Goal: Task Accomplishment & Management: Manage account settings

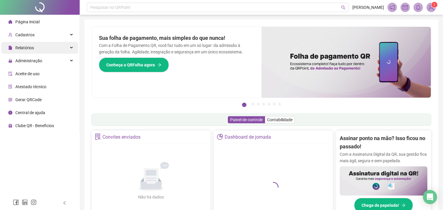
click at [37, 49] on div "Relatórios" at bounding box center [39, 48] width 77 height 12
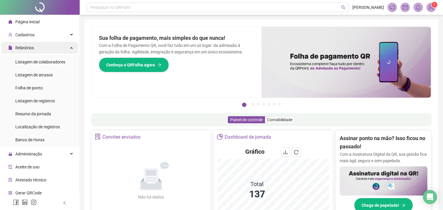
click at [48, 46] on div "Relatórios" at bounding box center [39, 48] width 77 height 12
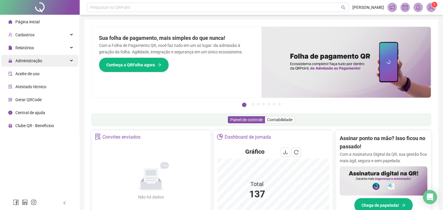
click at [48, 62] on div "Administração" at bounding box center [39, 61] width 77 height 12
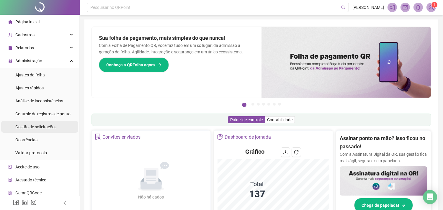
click at [40, 127] on span "Gestão de solicitações" at bounding box center [35, 127] width 41 height 5
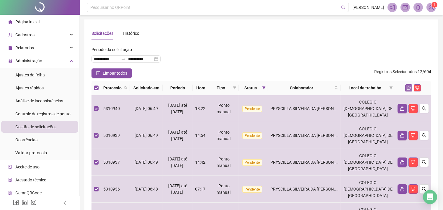
click at [407, 89] on icon "like" at bounding box center [409, 88] width 4 height 4
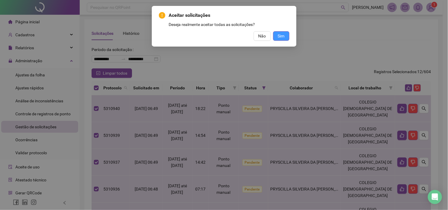
click at [283, 33] on span "Sim" at bounding box center [281, 36] width 7 height 6
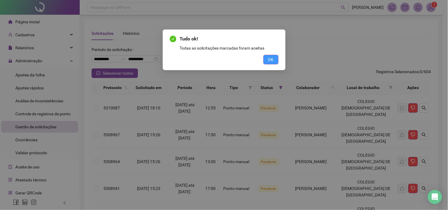
click at [270, 59] on span "OK" at bounding box center [271, 59] width 6 height 6
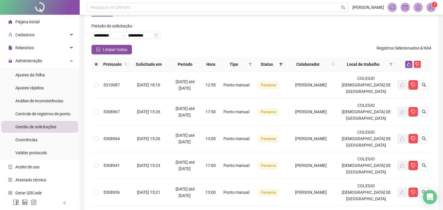
scroll to position [6, 0]
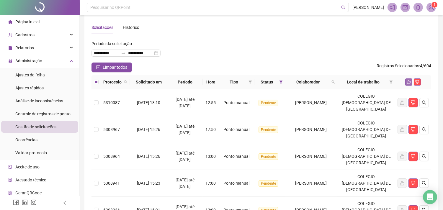
click at [408, 79] on button "button" at bounding box center [408, 82] width 7 height 7
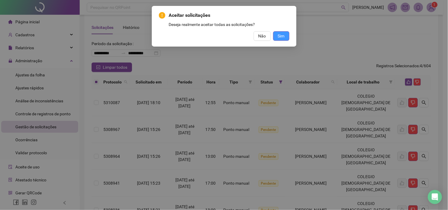
click at [278, 35] on span "Sim" at bounding box center [281, 36] width 7 height 6
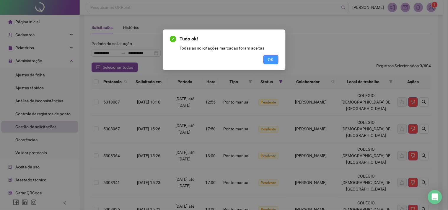
click at [273, 59] on span "OK" at bounding box center [271, 59] width 6 height 6
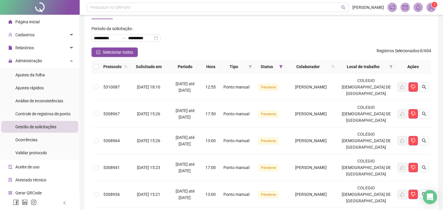
scroll to position [33, 0]
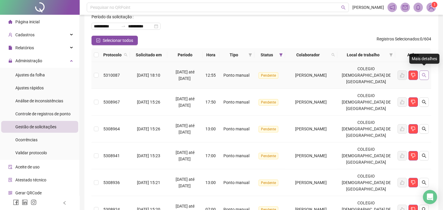
click at [425, 73] on icon "search" at bounding box center [424, 75] width 4 height 4
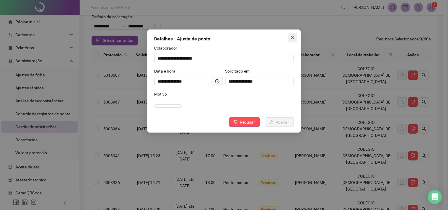
click at [291, 39] on icon "close" at bounding box center [292, 37] width 5 height 5
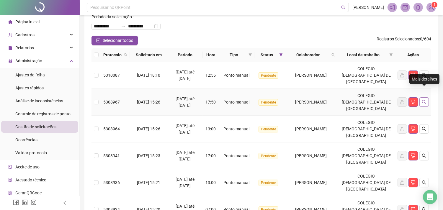
click at [424, 100] on icon "search" at bounding box center [424, 102] width 5 height 5
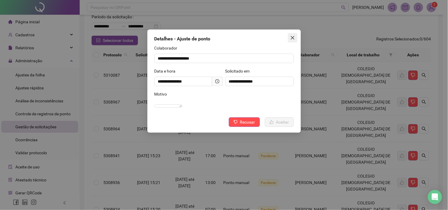
click at [293, 37] on icon "close" at bounding box center [292, 38] width 4 height 4
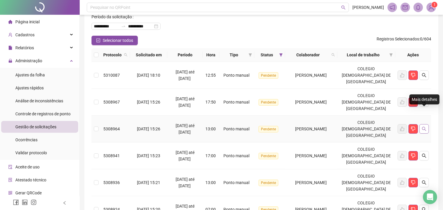
click at [427, 124] on button "button" at bounding box center [423, 128] width 9 height 9
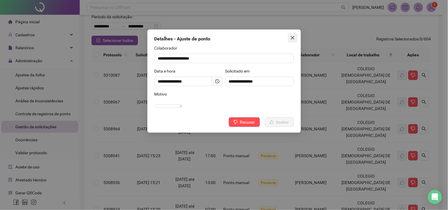
click at [290, 37] on icon "close" at bounding box center [292, 37] width 5 height 5
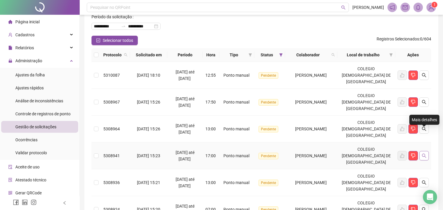
click at [423, 153] on icon "search" at bounding box center [424, 155] width 5 height 5
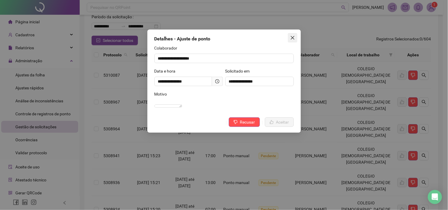
click at [292, 36] on icon "close" at bounding box center [292, 37] width 5 height 5
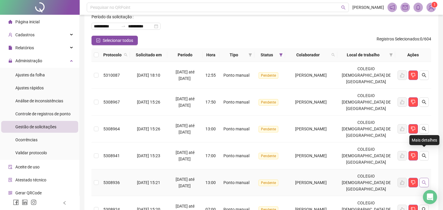
click at [424, 180] on icon "search" at bounding box center [424, 182] width 5 height 5
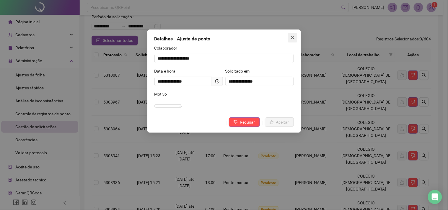
click at [291, 37] on icon "close" at bounding box center [292, 38] width 4 height 4
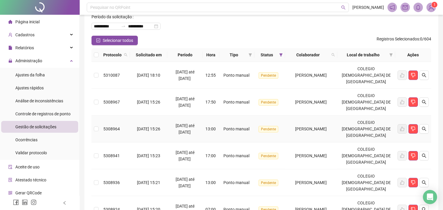
scroll to position [55, 0]
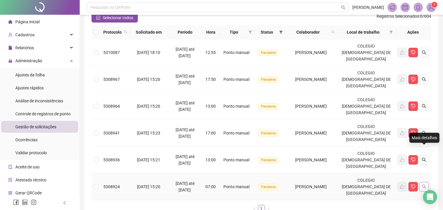
click at [421, 182] on button "button" at bounding box center [423, 186] width 9 height 9
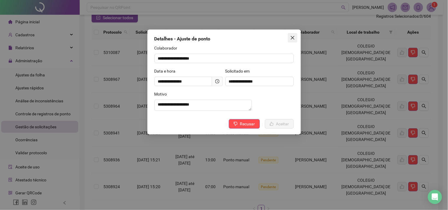
click at [291, 40] on button "Close" at bounding box center [292, 37] width 9 height 9
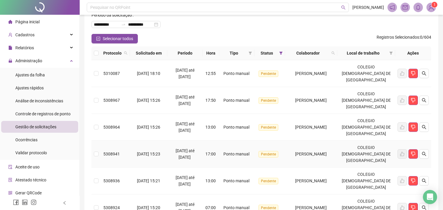
scroll to position [23, 0]
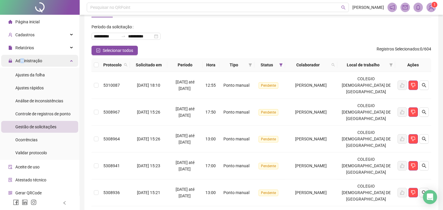
click at [22, 61] on span "Administração" at bounding box center [28, 60] width 27 height 5
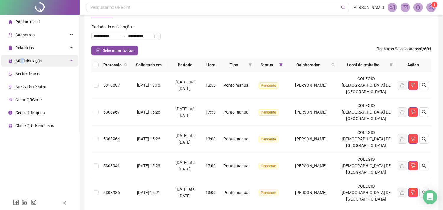
click at [22, 61] on span "Administração" at bounding box center [28, 60] width 27 height 5
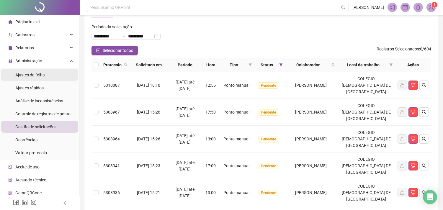
click at [31, 78] on div "Ajustes da folha" at bounding box center [30, 75] width 30 height 12
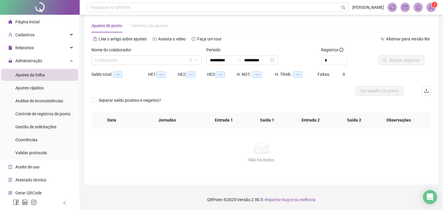
scroll to position [7, 0]
type input "**********"
click at [171, 60] on input "search" at bounding box center [144, 60] width 98 height 9
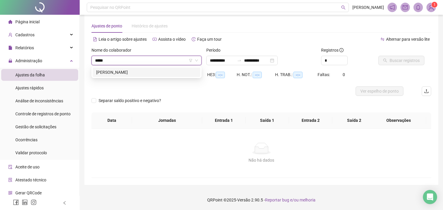
type input "******"
click at [148, 75] on div "[PERSON_NAME]" at bounding box center [146, 72] width 101 height 6
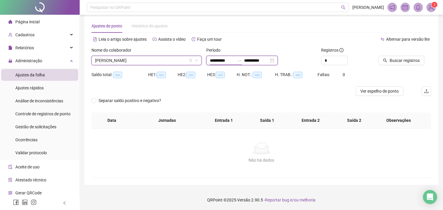
click at [219, 61] on input "**********" at bounding box center [222, 60] width 25 height 6
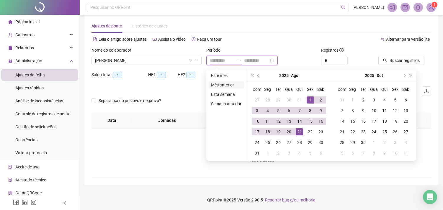
type input "**********"
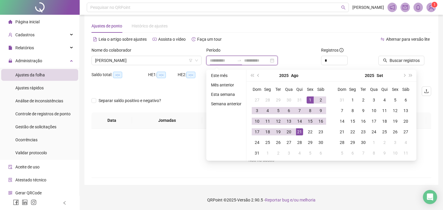
type input "**********"
click at [257, 75] on span "prev-year" at bounding box center [258, 75] width 3 height 3
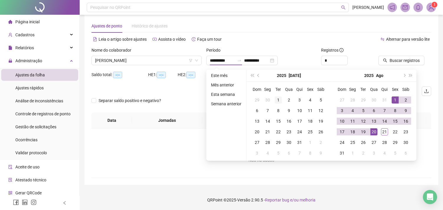
type input "**********"
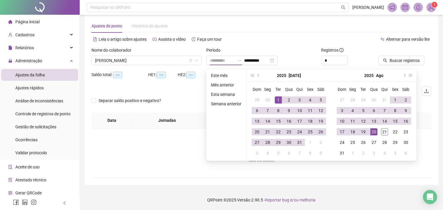
click at [281, 98] on div "1" at bounding box center [278, 100] width 7 height 7
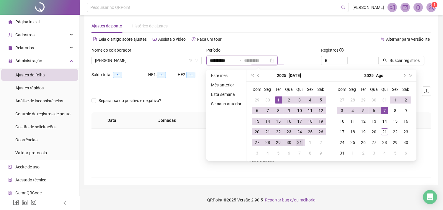
type input "**********"
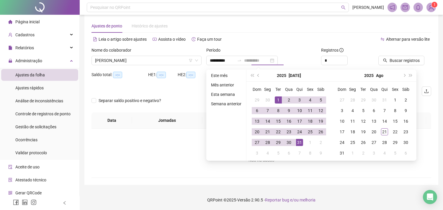
click at [302, 144] on div "31" at bounding box center [299, 142] width 7 height 7
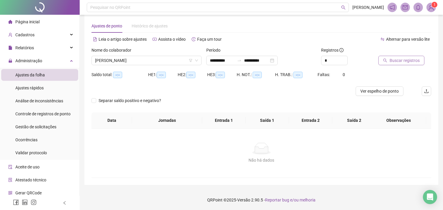
click at [400, 63] on span "Buscar registros" at bounding box center [405, 60] width 30 height 6
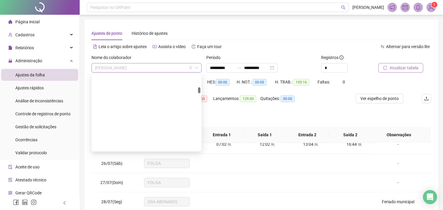
scroll to position [217, 0]
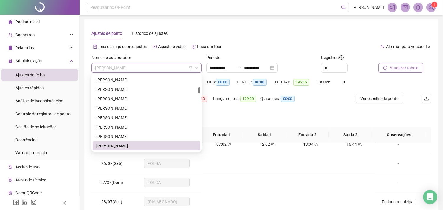
click at [133, 69] on span "[PERSON_NAME]" at bounding box center [146, 67] width 103 height 9
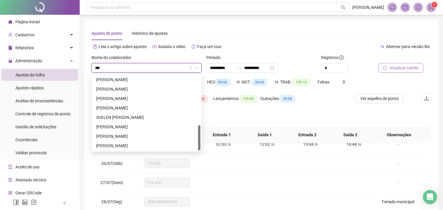
scroll to position [0, 0]
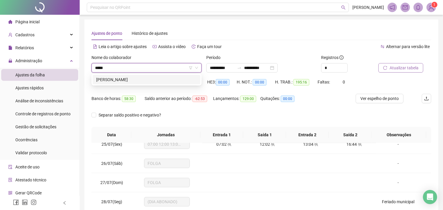
type input "******"
click at [135, 77] on div "[PERSON_NAME]" at bounding box center [146, 79] width 101 height 6
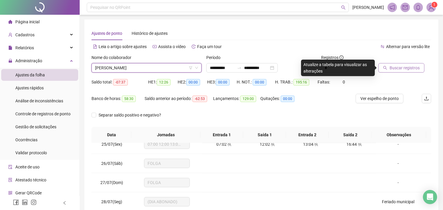
click at [395, 68] on span "Buscar registros" at bounding box center [405, 68] width 30 height 6
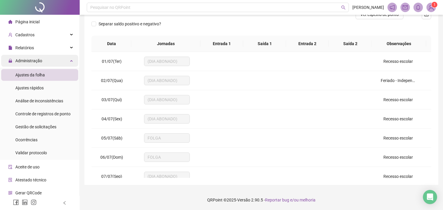
click at [53, 59] on div "Administração" at bounding box center [39, 61] width 77 height 12
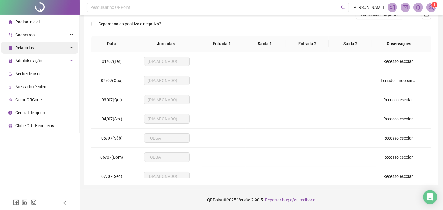
click at [48, 52] on div "Relatórios" at bounding box center [39, 48] width 77 height 12
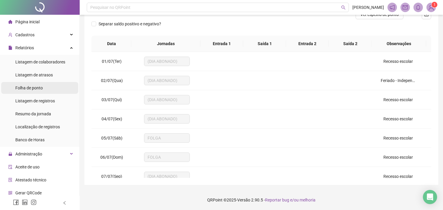
click at [30, 87] on span "Folha de ponto" at bounding box center [28, 88] width 27 height 5
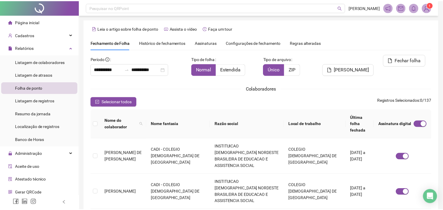
scroll to position [16, 0]
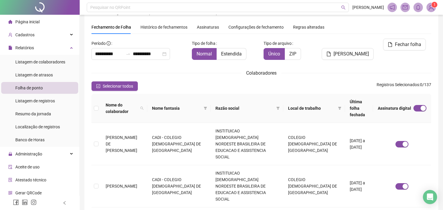
click at [156, 28] on span "Histórico de fechamentos" at bounding box center [163, 27] width 47 height 5
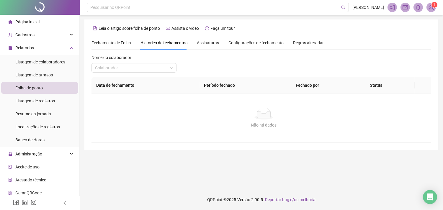
scroll to position [0, 0]
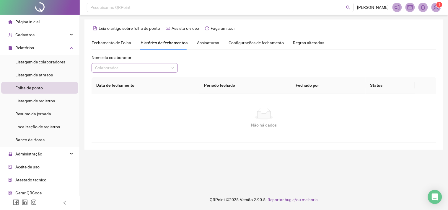
click at [171, 68] on span at bounding box center [134, 67] width 79 height 9
type input "*****"
click at [148, 78] on div "[PERSON_NAME]" at bounding box center [134, 79] width 77 height 6
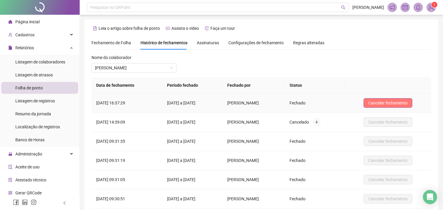
click at [385, 103] on span "Cancelar fechamento" at bounding box center [387, 103] width 39 height 6
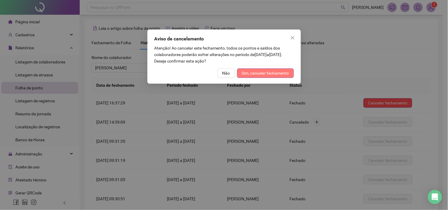
click at [285, 74] on span "Sim, cancelar fechamento" at bounding box center [265, 73] width 47 height 6
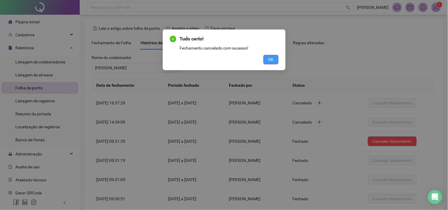
click at [272, 58] on span "OK" at bounding box center [271, 59] width 6 height 6
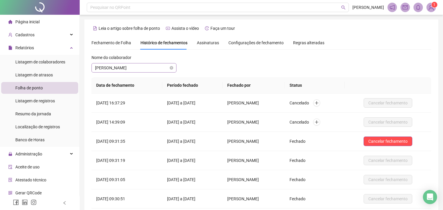
click at [156, 69] on span "[PERSON_NAME]" at bounding box center [134, 67] width 78 height 9
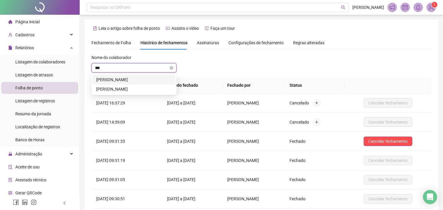
type input "****"
click at [144, 80] on div "[PERSON_NAME]" at bounding box center [134, 79] width 76 height 6
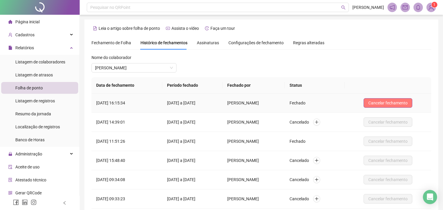
click at [399, 103] on span "Cancelar fechamento" at bounding box center [387, 103] width 39 height 6
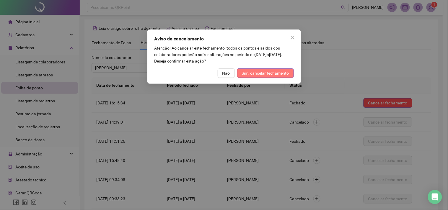
click at [264, 72] on span "Sim, cancelar fechamento" at bounding box center [265, 73] width 47 height 6
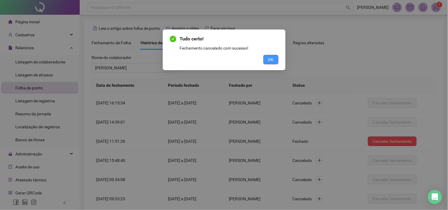
click at [273, 58] on span "OK" at bounding box center [271, 59] width 6 height 6
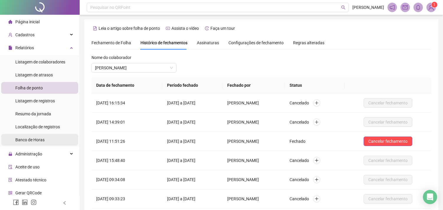
click at [46, 140] on li "Banco de Horas" at bounding box center [39, 140] width 77 height 12
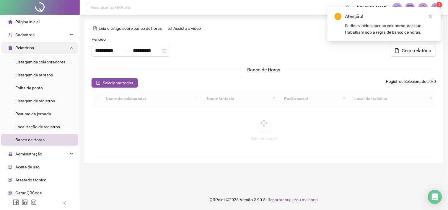
click at [32, 48] on span "Relatórios" at bounding box center [24, 47] width 19 height 5
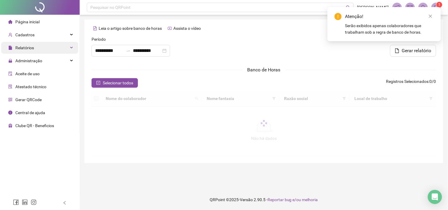
type input "**********"
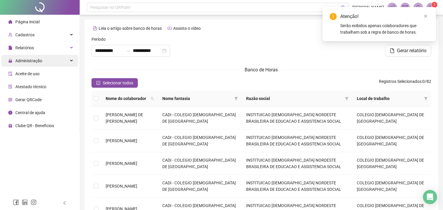
click at [32, 63] on span "Administração" at bounding box center [28, 60] width 27 height 5
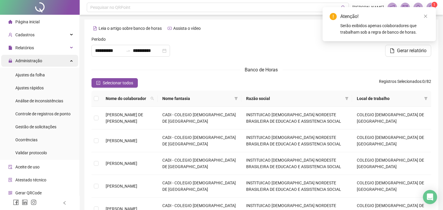
click at [34, 63] on span "Administração" at bounding box center [25, 61] width 34 height 12
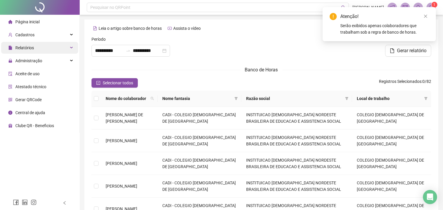
click at [30, 49] on span "Relatórios" at bounding box center [24, 47] width 19 height 5
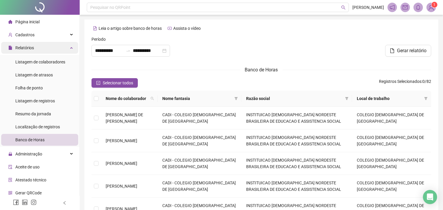
click at [32, 52] on span "Relatórios" at bounding box center [21, 48] width 26 height 12
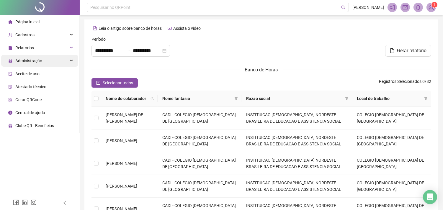
click at [33, 63] on span "Administração" at bounding box center [28, 60] width 27 height 5
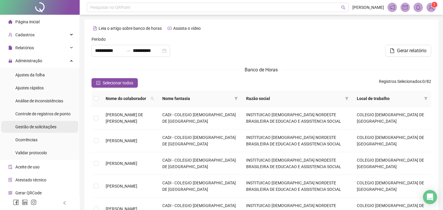
click at [33, 125] on span "Gestão de solicitações" at bounding box center [35, 127] width 41 height 5
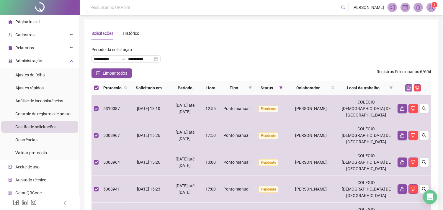
click at [408, 88] on icon "like" at bounding box center [409, 88] width 4 height 4
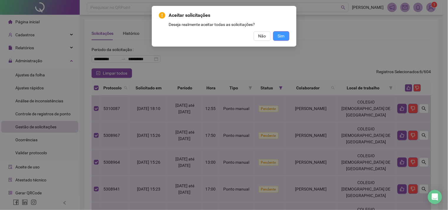
click at [282, 37] on span "Sim" at bounding box center [281, 36] width 7 height 6
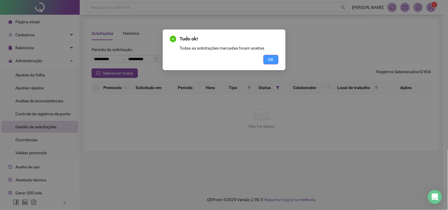
click at [269, 60] on span "OK" at bounding box center [271, 59] width 6 height 6
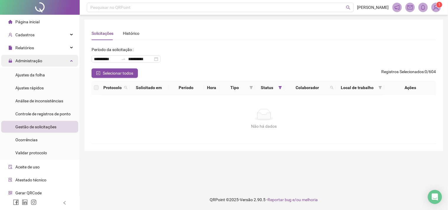
click at [37, 63] on span "Administração" at bounding box center [25, 61] width 34 height 12
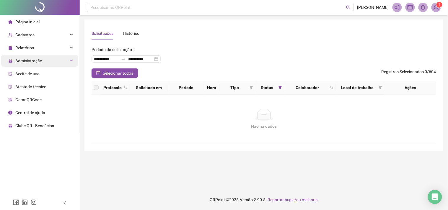
click at [40, 60] on span "Administração" at bounding box center [28, 60] width 27 height 5
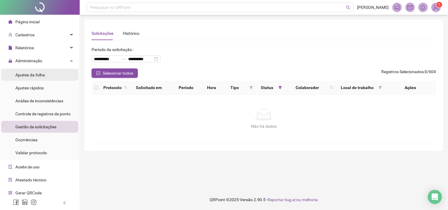
click at [42, 72] on div "Ajustes da folha" at bounding box center [30, 75] width 30 height 12
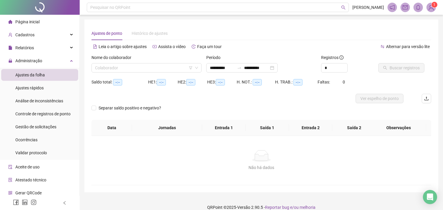
type input "**********"
click at [141, 66] on input "search" at bounding box center [144, 67] width 98 height 9
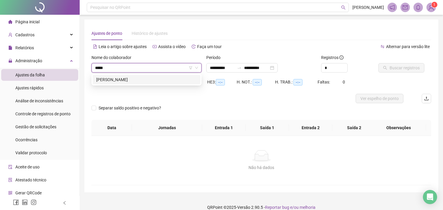
type input "******"
drag, startPoint x: 136, startPoint y: 83, endPoint x: 136, endPoint y: 79, distance: 4.1
click at [136, 79] on div "[PERSON_NAME]" at bounding box center [147, 79] width 108 height 9
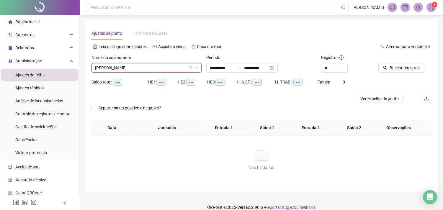
click at [136, 79] on div "Saldo total: --:--" at bounding box center [119, 82] width 57 height 7
click at [137, 79] on div "Saldo total: --:--" at bounding box center [119, 82] width 57 height 7
click at [228, 65] on input "**********" at bounding box center [222, 68] width 25 height 6
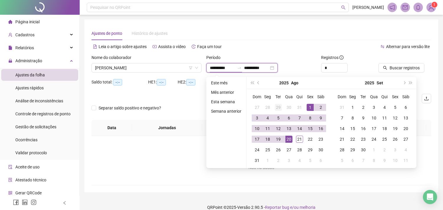
type input "**********"
click at [256, 84] on button "prev-year" at bounding box center [258, 83] width 6 height 12
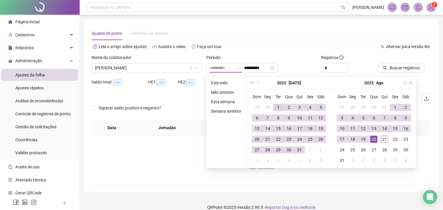
type input "**********"
click at [275, 106] on div "1" at bounding box center [278, 107] width 7 height 7
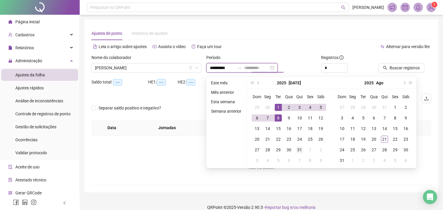
type input "**********"
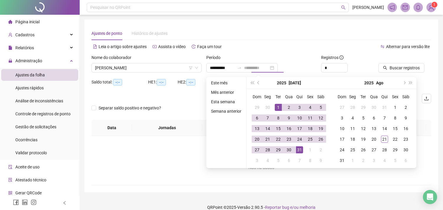
click at [297, 154] on td "31" at bounding box center [299, 150] width 11 height 11
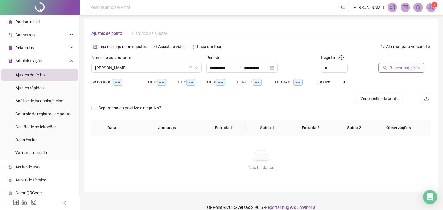
click at [402, 68] on span "Buscar registros" at bounding box center [405, 68] width 30 height 6
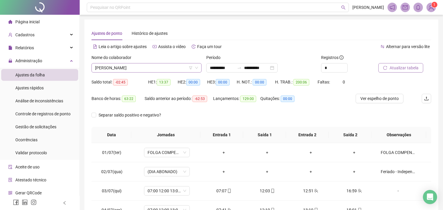
click at [129, 67] on span "[PERSON_NAME]" at bounding box center [146, 67] width 103 height 9
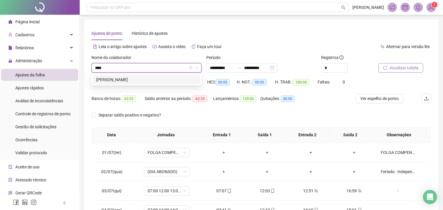
type input "*****"
click at [136, 78] on div "[PERSON_NAME]" at bounding box center [146, 79] width 101 height 6
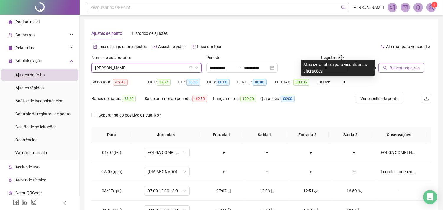
click at [398, 71] on button "Buscar registros" at bounding box center [401, 67] width 46 height 9
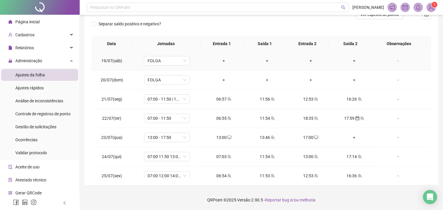
scroll to position [361, 0]
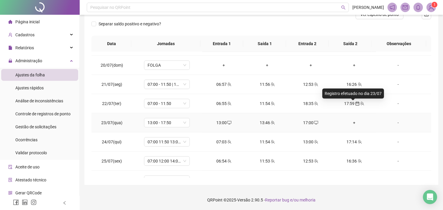
drag, startPoint x: 353, startPoint y: 103, endPoint x: 376, endPoint y: 126, distance: 32.6
click at [376, 126] on td "-" at bounding box center [403, 122] width 55 height 19
drag, startPoint x: 353, startPoint y: 104, endPoint x: 388, endPoint y: 104, distance: 34.5
click at [388, 104] on div "-" at bounding box center [398, 103] width 35 height 6
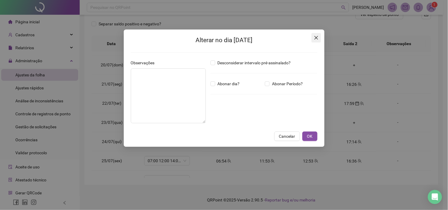
click at [317, 38] on icon "close" at bounding box center [316, 37] width 5 height 5
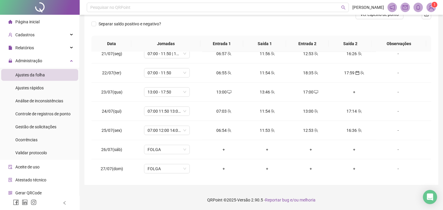
scroll to position [393, 0]
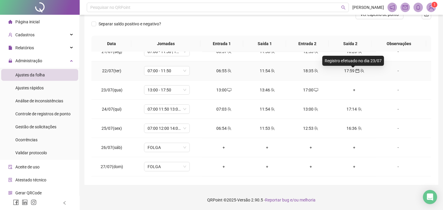
drag, startPoint x: 353, startPoint y: 71, endPoint x: 379, endPoint y: 102, distance: 40.1
click at [379, 103] on td "-" at bounding box center [403, 109] width 55 height 19
click at [349, 71] on div "17:59" at bounding box center [354, 71] width 34 height 6
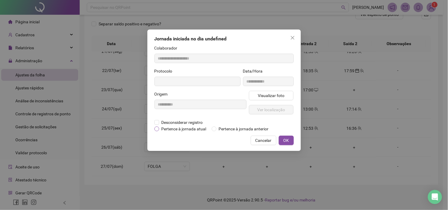
click at [196, 131] on span "Pertence à jornada atual" at bounding box center [184, 129] width 50 height 6
type input "**********"
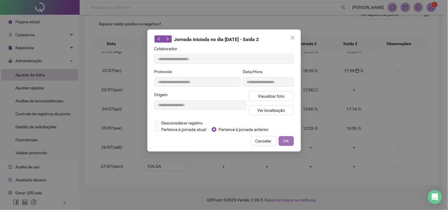
click at [290, 142] on button "OK" at bounding box center [286, 140] width 15 height 9
click at [176, 130] on span "Pertence à jornada atual" at bounding box center [184, 129] width 50 height 6
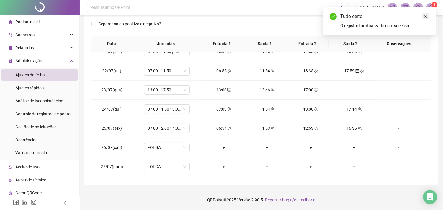
click at [424, 15] on icon "close" at bounding box center [426, 16] width 4 height 4
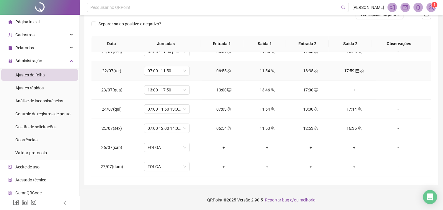
click at [350, 72] on div "17:59" at bounding box center [354, 71] width 34 height 6
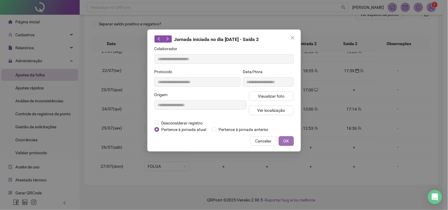
click at [284, 142] on span "OK" at bounding box center [286, 141] width 6 height 6
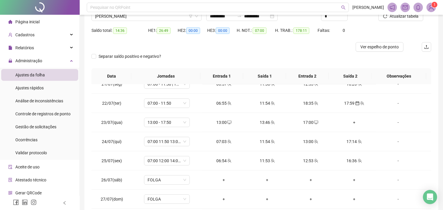
scroll to position [0, 0]
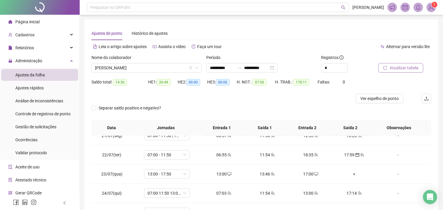
click at [406, 66] on span "Atualizar tabela" at bounding box center [404, 68] width 29 height 6
click at [344, 66] on icon "up" at bounding box center [344, 66] width 2 height 2
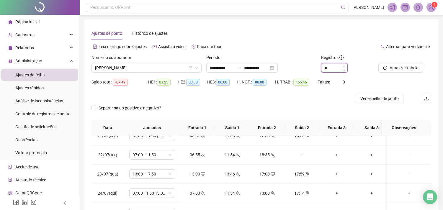
type input "*"
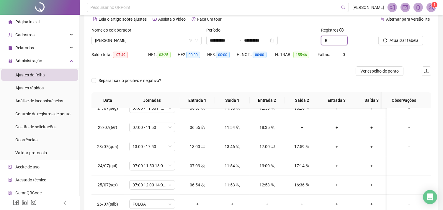
scroll to position [84, 0]
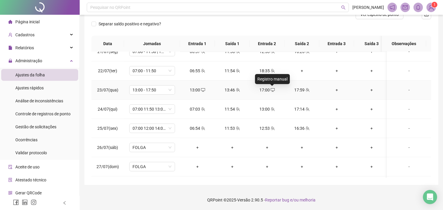
drag, startPoint x: 270, startPoint y: 89, endPoint x: 266, endPoint y: 89, distance: 4.1
click at [266, 89] on div "17:00" at bounding box center [266, 90] width 25 height 6
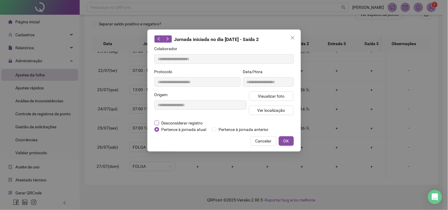
click at [196, 124] on span "Desconsiderar registro" at bounding box center [182, 123] width 46 height 6
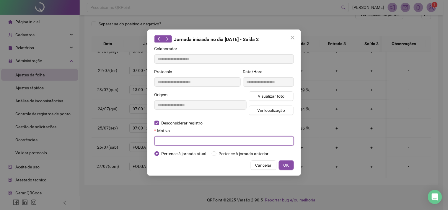
click at [195, 136] on input "text" at bounding box center [223, 140] width 139 height 9
type input "**********"
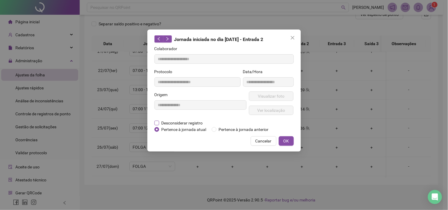
click at [169, 122] on span "Desconsiderar registro" at bounding box center [182, 123] width 46 height 6
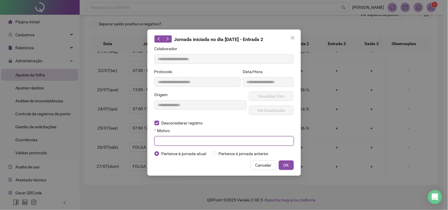
click at [167, 143] on input "text" at bounding box center [223, 140] width 139 height 9
type input "**********"
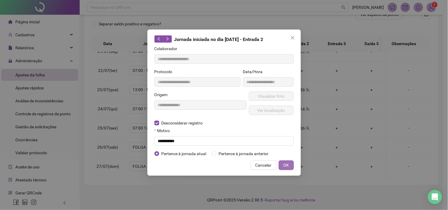
click at [286, 167] on span "OK" at bounding box center [286, 165] width 6 height 6
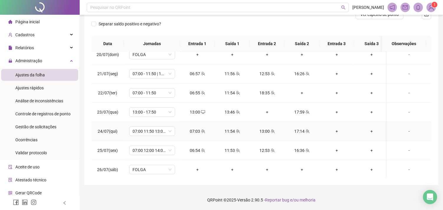
scroll to position [343, 0]
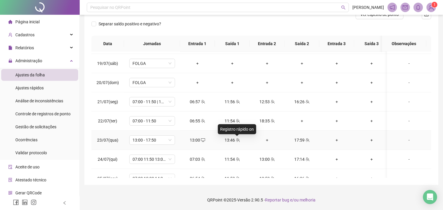
click at [237, 140] on icon "team" at bounding box center [238, 140] width 4 height 4
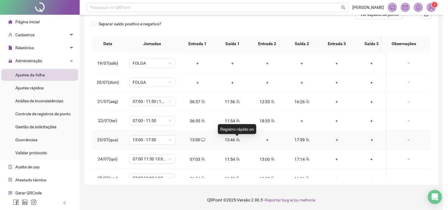
type input "**********"
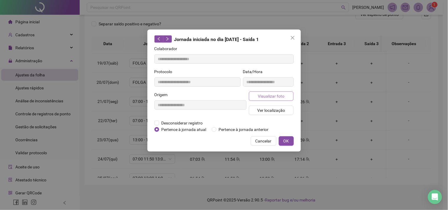
click at [262, 98] on span "Visualizar foto" at bounding box center [271, 96] width 27 height 6
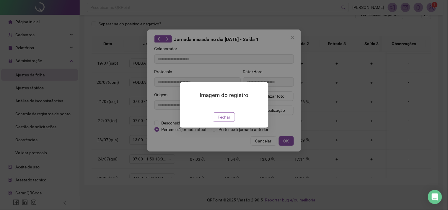
click at [226, 120] on span "Fechar" at bounding box center [224, 117] width 13 height 6
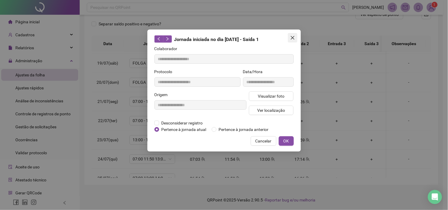
click at [296, 37] on span "Close" at bounding box center [292, 37] width 9 height 5
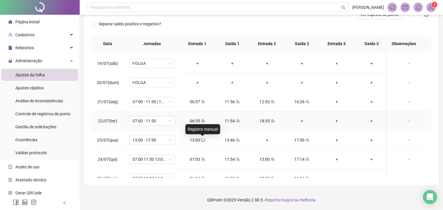
drag, startPoint x: 200, startPoint y: 143, endPoint x: 189, endPoint y: 121, distance: 23.5
click at [189, 121] on div "06:55" at bounding box center [197, 121] width 25 height 6
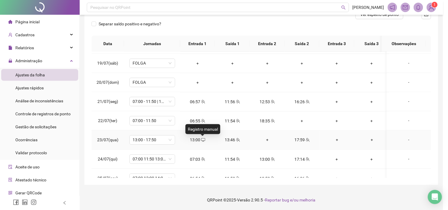
click at [227, 129] on span "Pertence à jornada anterior" at bounding box center [243, 129] width 55 height 6
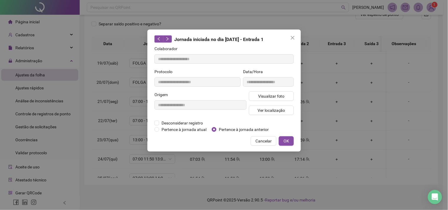
type input "**********"
click at [190, 122] on span "Desconsiderar registro" at bounding box center [182, 123] width 46 height 6
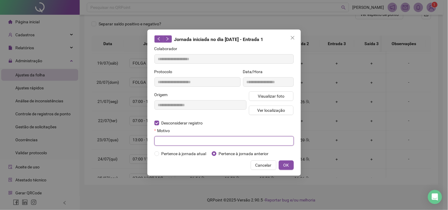
click at [193, 139] on input "text" at bounding box center [223, 140] width 139 height 9
type input "**********"
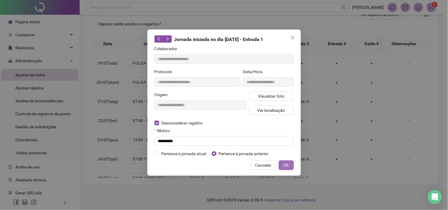
click at [282, 169] on button "OK" at bounding box center [286, 165] width 15 height 9
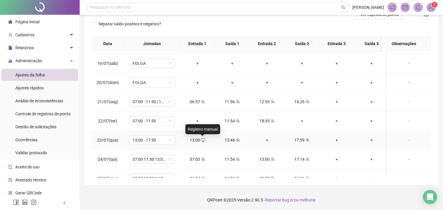
click at [203, 140] on icon "desktop" at bounding box center [203, 140] width 4 height 4
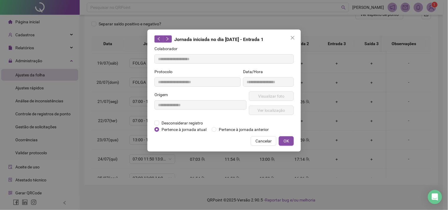
type input "**********"
click at [193, 123] on span "Desconsiderar registro" at bounding box center [182, 123] width 46 height 6
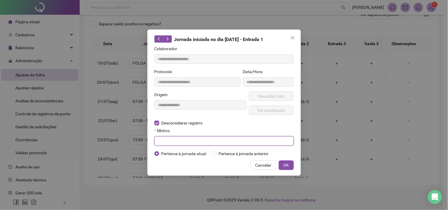
click at [194, 138] on input "text" at bounding box center [223, 140] width 139 height 9
type input "**********"
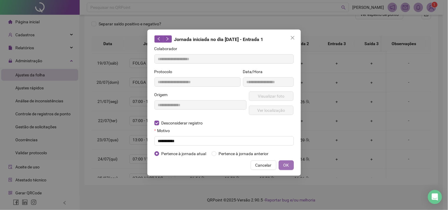
click at [285, 165] on span "OK" at bounding box center [286, 165] width 6 height 6
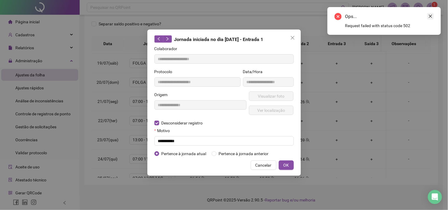
click at [430, 15] on icon "close" at bounding box center [430, 16] width 4 height 4
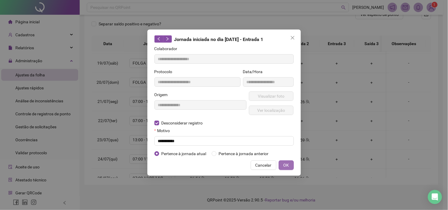
click at [287, 163] on span "OK" at bounding box center [286, 165] width 6 height 6
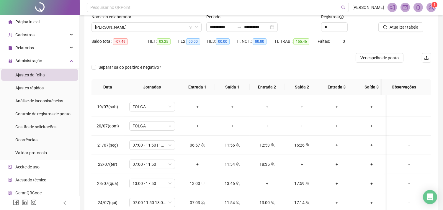
scroll to position [0, 0]
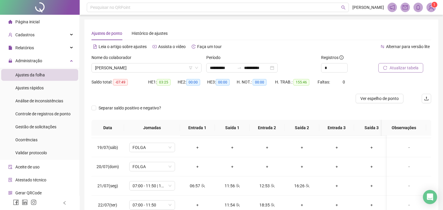
click at [407, 67] on span "Atualizar tabela" at bounding box center [404, 68] width 29 height 6
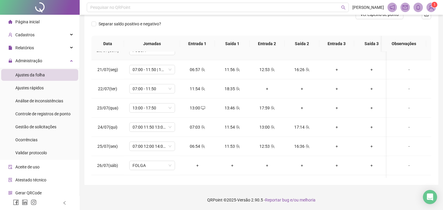
scroll to position [376, 0]
click at [203, 109] on icon "desktop" at bounding box center [203, 107] width 4 height 4
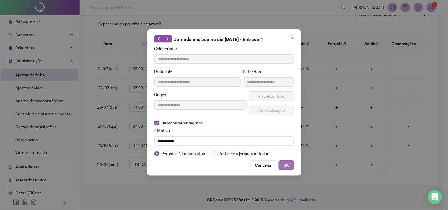
click at [285, 164] on span "OK" at bounding box center [286, 165] width 6 height 6
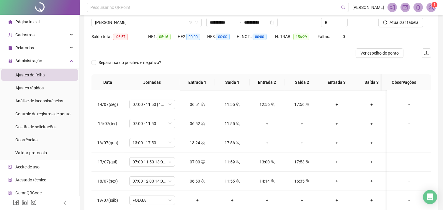
scroll to position [0, 0]
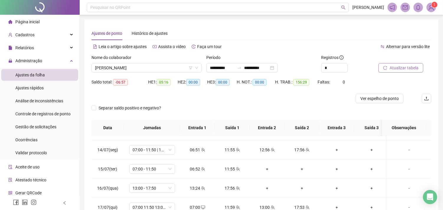
click at [398, 66] on span "Atualizar tabela" at bounding box center [404, 68] width 29 height 6
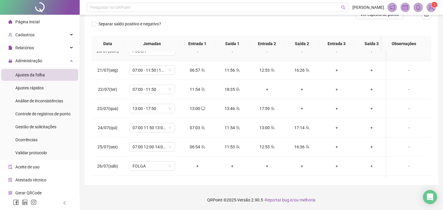
scroll to position [376, 0]
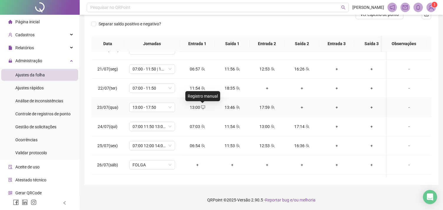
click at [201, 107] on icon "desktop" at bounding box center [203, 107] width 4 height 4
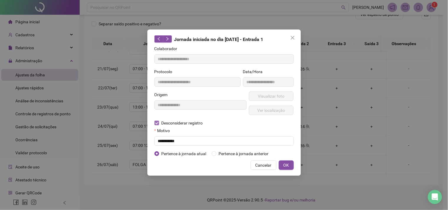
click at [167, 122] on span "Desconsiderar registro" at bounding box center [182, 123] width 46 height 6
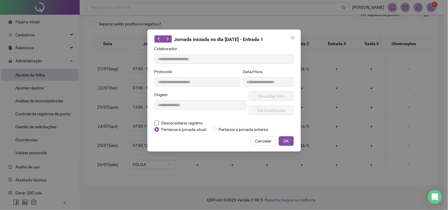
click at [167, 122] on span "Desconsiderar registro" at bounding box center [182, 123] width 46 height 6
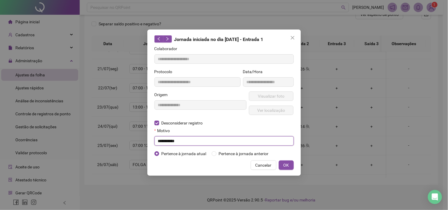
click at [171, 143] on input "**********" at bounding box center [223, 140] width 139 height 9
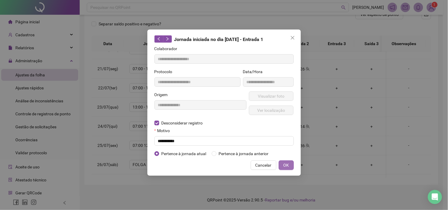
click at [286, 166] on span "OK" at bounding box center [286, 165] width 6 height 6
click at [280, 168] on button "OK" at bounding box center [286, 165] width 15 height 9
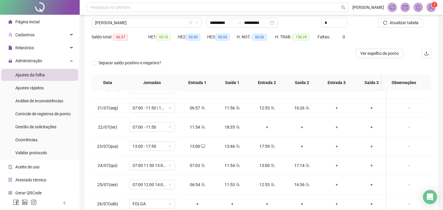
scroll to position [0, 0]
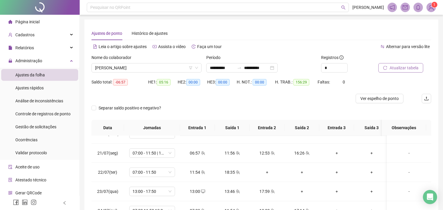
click at [411, 66] on span "Atualizar tabela" at bounding box center [404, 68] width 29 height 6
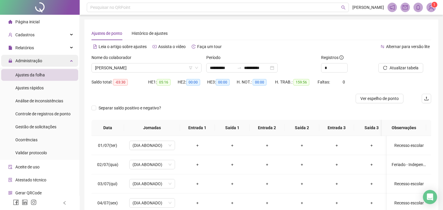
click at [44, 64] on div "Administração" at bounding box center [39, 61] width 77 height 12
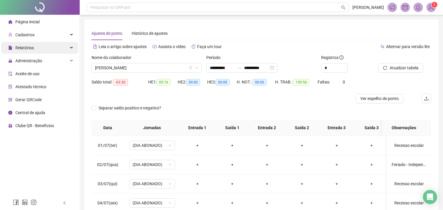
click at [42, 50] on div "Relatórios" at bounding box center [39, 48] width 77 height 12
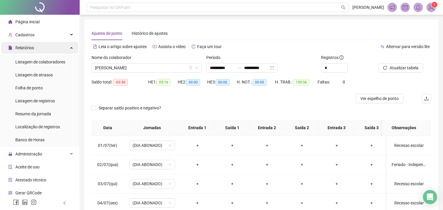
click at [44, 52] on div "Relatórios" at bounding box center [39, 48] width 77 height 12
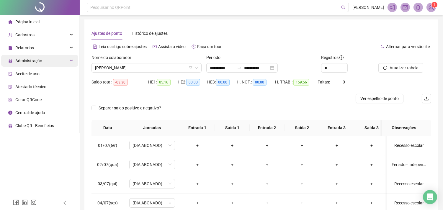
click at [45, 62] on div "Administração" at bounding box center [39, 61] width 77 height 12
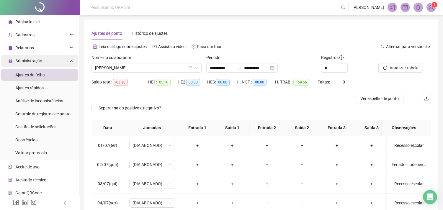
click at [39, 64] on span "Administração" at bounding box center [25, 61] width 34 height 12
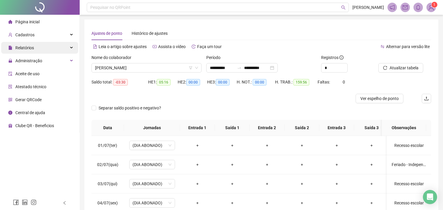
click at [39, 46] on div "Relatórios" at bounding box center [39, 48] width 77 height 12
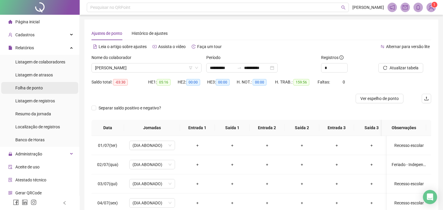
click at [39, 86] on span "Folha de ponto" at bounding box center [28, 88] width 27 height 5
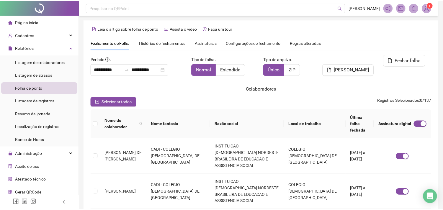
scroll to position [16, 0]
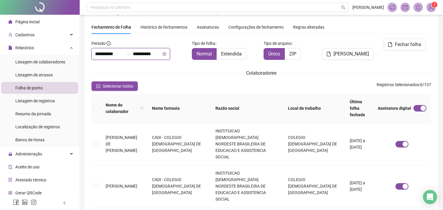
click at [150, 55] on input "**********" at bounding box center [147, 53] width 28 height 7
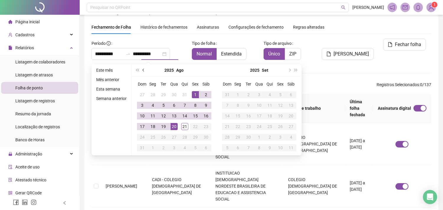
click at [143, 70] on span "prev-year" at bounding box center [144, 70] width 3 height 3
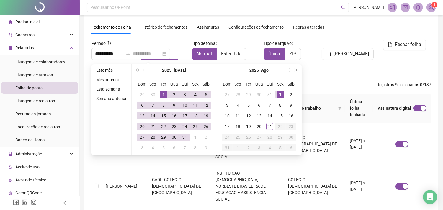
type input "**********"
click at [165, 94] on div "1" at bounding box center [163, 94] width 7 height 7
click at [184, 137] on div "31" at bounding box center [184, 137] width 7 height 7
type input "**********"
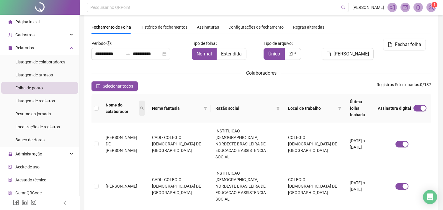
click at [145, 102] on span at bounding box center [142, 108] width 6 height 15
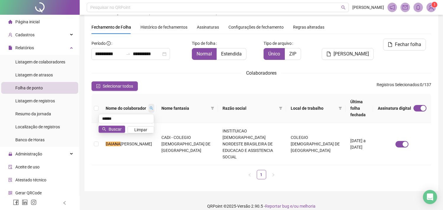
scroll to position [2, 0]
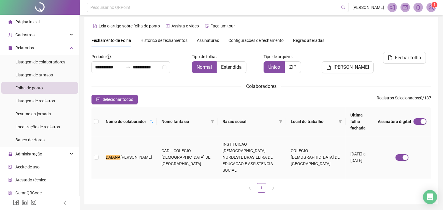
click at [130, 155] on span "[PERSON_NAME]" at bounding box center [136, 157] width 32 height 5
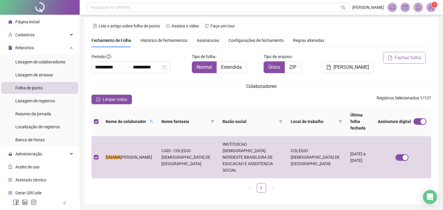
click at [403, 59] on span "Fechar folha" at bounding box center [408, 57] width 26 height 7
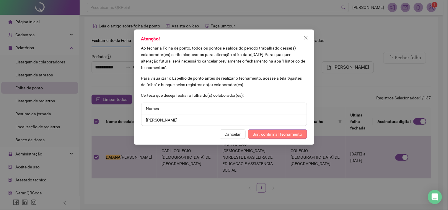
click at [289, 134] on span "Sim, confirmar fechamento" at bounding box center [278, 134] width 50 height 6
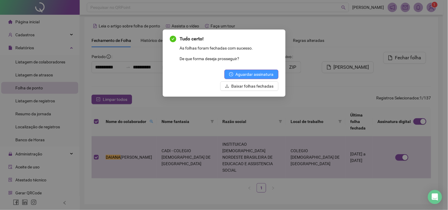
click at [260, 72] on span "Aguardar assinatura" at bounding box center [255, 74] width 38 height 6
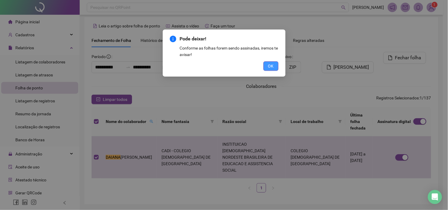
click at [274, 66] on button "OK" at bounding box center [270, 65] width 15 height 9
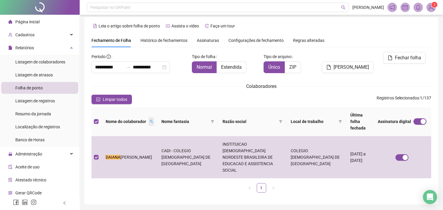
click at [148, 117] on span at bounding box center [151, 121] width 6 height 9
type input "******"
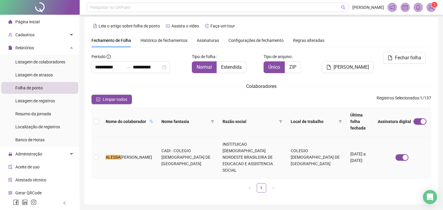
click at [120, 155] on span "[PERSON_NAME]" at bounding box center [136, 157] width 32 height 5
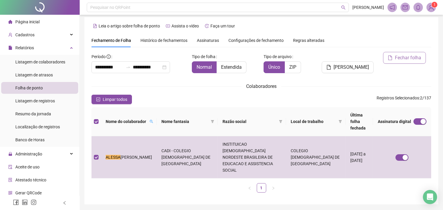
click at [396, 54] on span "Fechar folha" at bounding box center [408, 57] width 26 height 7
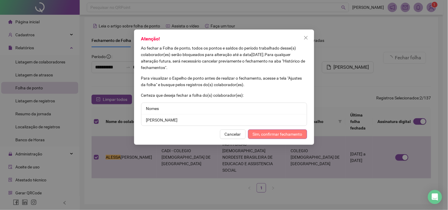
click at [266, 136] on span "Sim, confirmar fechamento" at bounding box center [278, 134] width 50 height 6
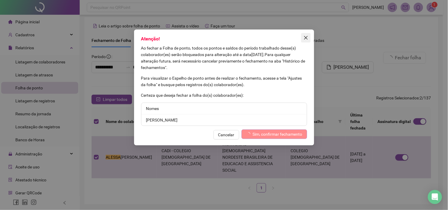
click at [305, 40] on icon "close" at bounding box center [305, 37] width 5 height 5
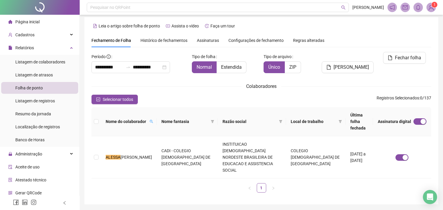
click at [201, 39] on span "Assinaturas" at bounding box center [208, 40] width 22 height 4
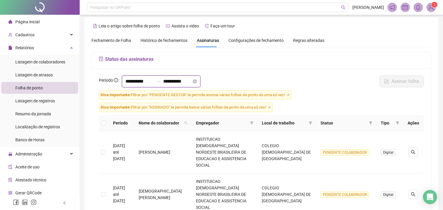
click at [154, 81] on input "**********" at bounding box center [139, 81] width 28 height 7
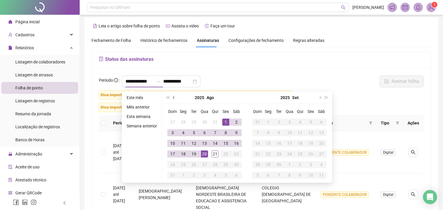
click at [175, 97] on button "prev-year" at bounding box center [174, 98] width 6 height 12
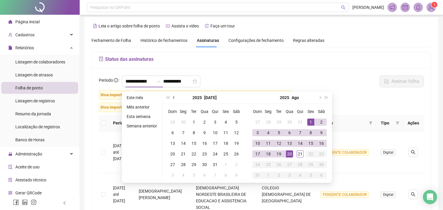
click at [175, 97] on button "prev-year" at bounding box center [174, 98] width 6 height 12
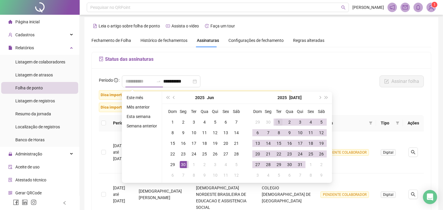
type input "**********"
click at [278, 123] on div "1" at bounding box center [278, 122] width 7 height 7
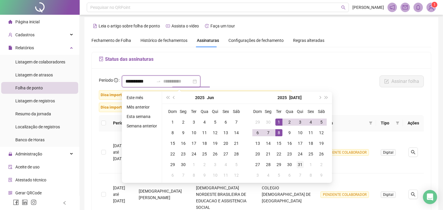
type input "**********"
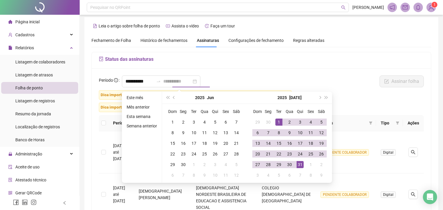
click at [300, 166] on div "31" at bounding box center [300, 164] width 7 height 7
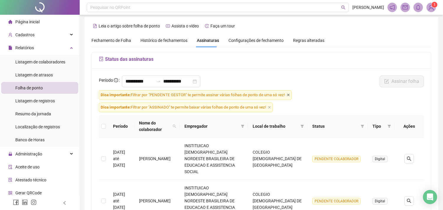
click at [288, 94] on icon "close" at bounding box center [288, 95] width 3 height 3
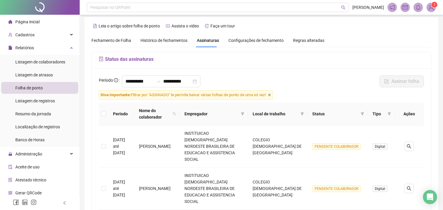
click at [271, 97] on icon "close" at bounding box center [269, 95] width 3 height 3
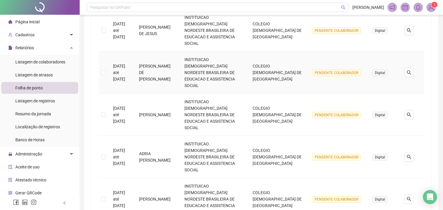
scroll to position [321, 0]
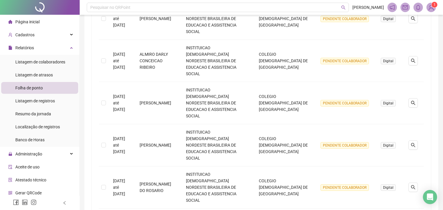
scroll to position [256, 0]
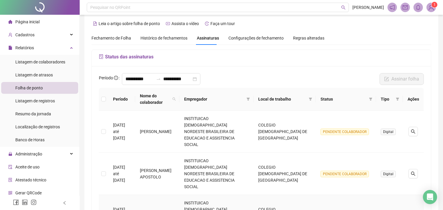
scroll to position [169, 0]
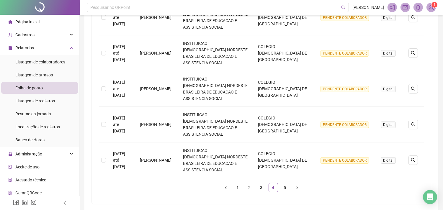
scroll to position [321, 0]
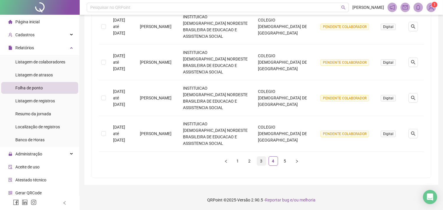
click at [261, 161] on link "3" at bounding box center [261, 161] width 9 height 9
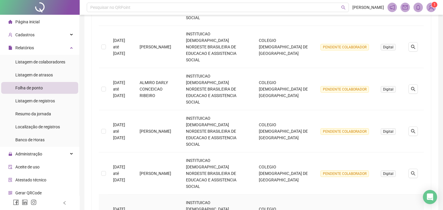
scroll to position [256, 0]
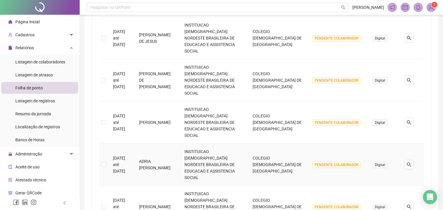
scroll to position [321, 0]
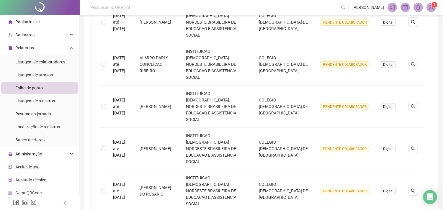
scroll to position [256, 0]
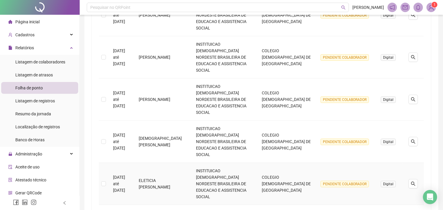
scroll to position [321, 0]
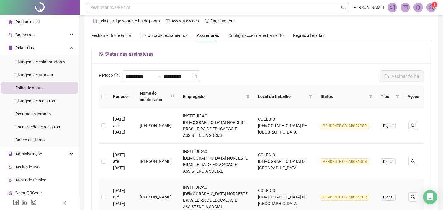
scroll to position [0, 0]
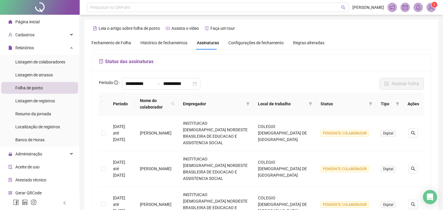
click at [120, 43] on span "Fechamento de Folha" at bounding box center [111, 42] width 40 height 5
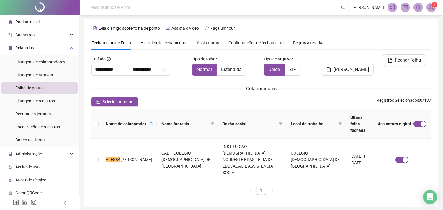
type input "**********"
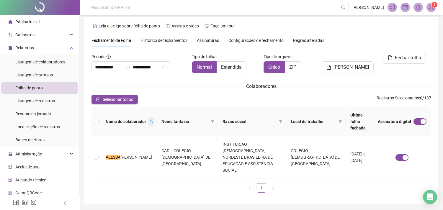
click at [148, 119] on span at bounding box center [151, 121] width 6 height 9
click at [153, 94] on div "**********" at bounding box center [261, 125] width 340 height 146
click at [112, 65] on input "**********" at bounding box center [109, 67] width 28 height 7
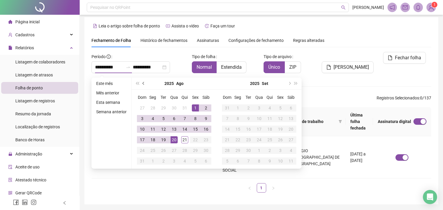
click at [143, 83] on span "prev-year" at bounding box center [144, 83] width 3 height 3
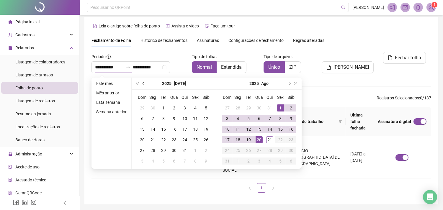
click at [143, 83] on span "prev-year" at bounding box center [144, 83] width 3 height 3
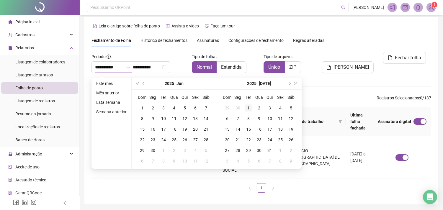
type input "**********"
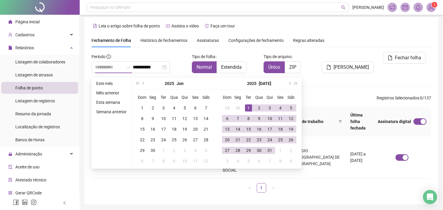
click at [247, 105] on div "1" at bounding box center [248, 107] width 7 height 7
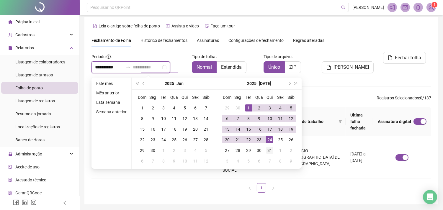
type input "**********"
click at [269, 151] on div "31" at bounding box center [269, 150] width 7 height 7
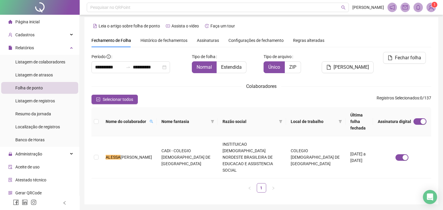
click at [146, 99] on div "Selecionar todos Registros Selecionados : 0 / 137" at bounding box center [261, 99] width 340 height 9
click at [123, 100] on span "Selecionar todos" at bounding box center [118, 99] width 30 height 6
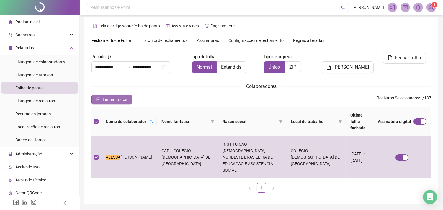
click at [123, 100] on span "Limpar todos" at bounding box center [115, 99] width 24 height 6
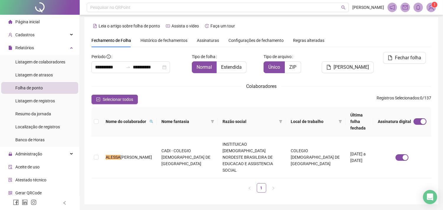
click at [107, 43] on span "Fechamento de Folha" at bounding box center [111, 40] width 40 height 5
click at [156, 36] on div "Histórico de fechamentos" at bounding box center [163, 41] width 47 height 14
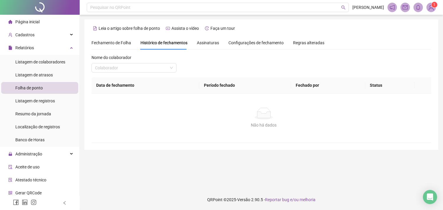
scroll to position [0, 0]
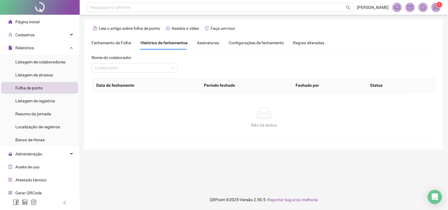
click at [108, 42] on span "Fechamento de Folha" at bounding box center [111, 42] width 40 height 5
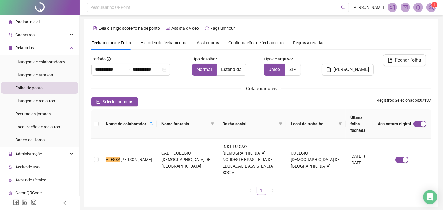
type input "**********"
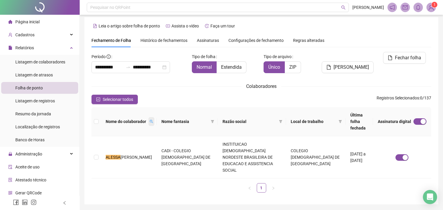
click at [148, 117] on span at bounding box center [151, 121] width 6 height 9
type input "******"
click at [109, 142] on span "Buscar" at bounding box center [103, 142] width 13 height 6
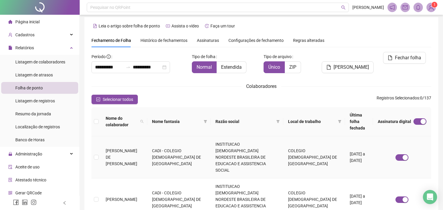
scroll to position [16, 0]
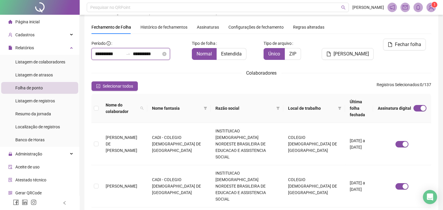
click at [123, 57] on input "**********" at bounding box center [109, 53] width 28 height 7
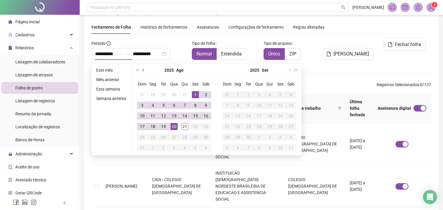
click at [143, 69] on span "prev-year" at bounding box center [144, 70] width 3 height 3
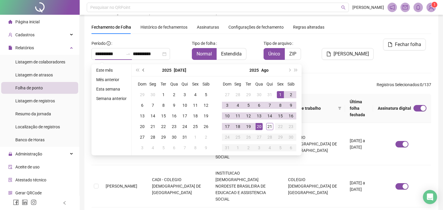
click at [143, 69] on span "prev-year" at bounding box center [144, 70] width 3 height 3
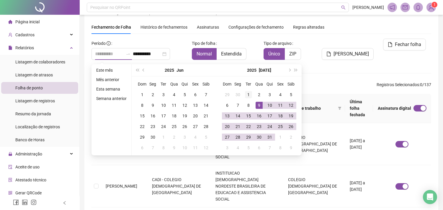
type input "**********"
click at [249, 92] on div "1" at bounding box center [248, 94] width 7 height 7
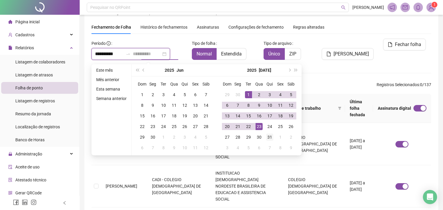
type input "**********"
click at [269, 137] on div "31" at bounding box center [269, 137] width 7 height 7
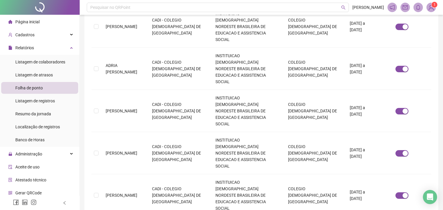
scroll to position [266, 0]
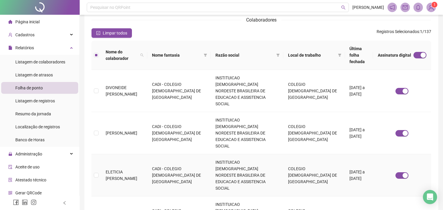
scroll to position [0, 0]
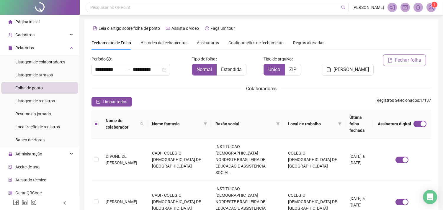
click at [395, 63] on button "Fechar folha" at bounding box center [404, 60] width 43 height 12
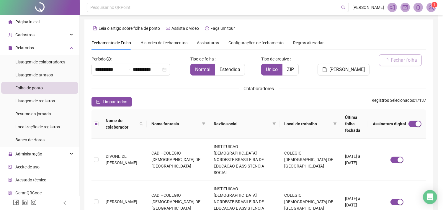
scroll to position [16, 0]
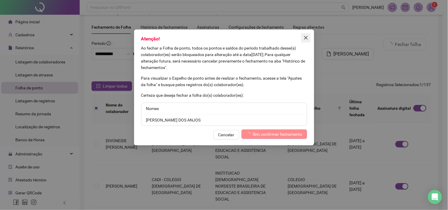
click at [303, 39] on icon "close" at bounding box center [305, 37] width 5 height 5
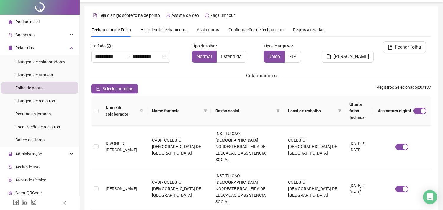
scroll to position [0, 0]
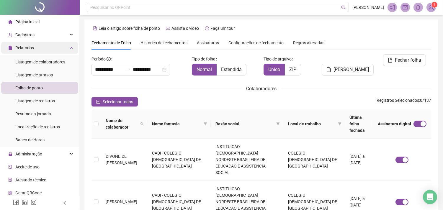
click at [32, 46] on span "Relatórios" at bounding box center [24, 47] width 19 height 5
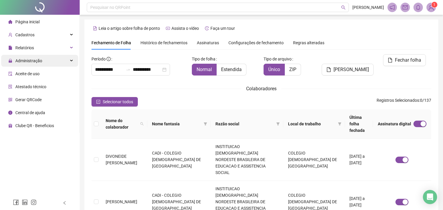
click at [40, 64] on span "Administração" at bounding box center [25, 61] width 34 height 12
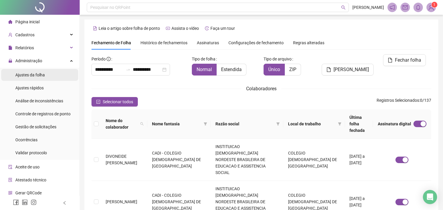
click at [42, 78] on div "Ajustes da folha" at bounding box center [30, 75] width 30 height 12
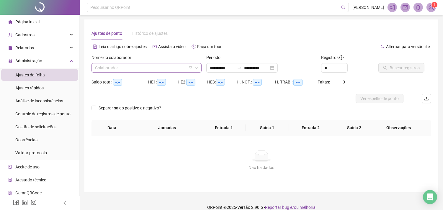
type input "**********"
click at [162, 63] on input "search" at bounding box center [144, 67] width 98 height 9
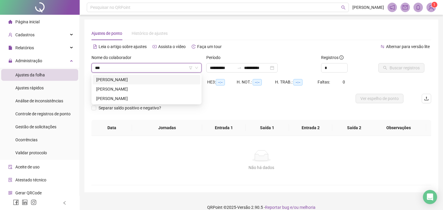
type input "***"
